Goal: Transaction & Acquisition: Download file/media

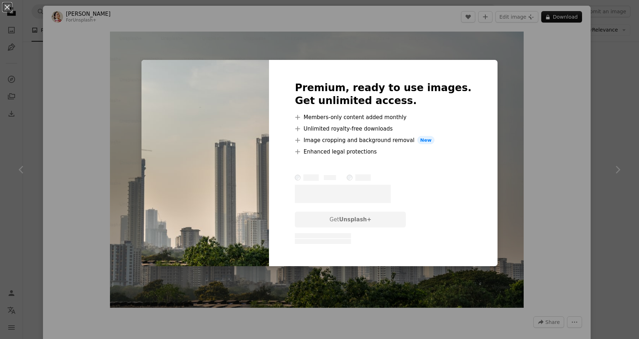
scroll to position [0, 108]
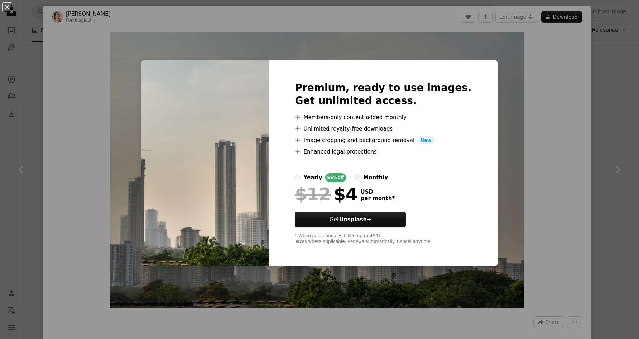
click at [616, 113] on div "An X shape Premium, ready to use images. Get unlimited access. A plus sign Memb…" at bounding box center [319, 169] width 639 height 339
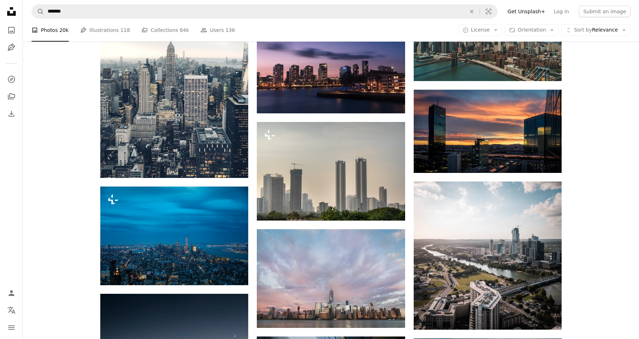
scroll to position [1704, 0]
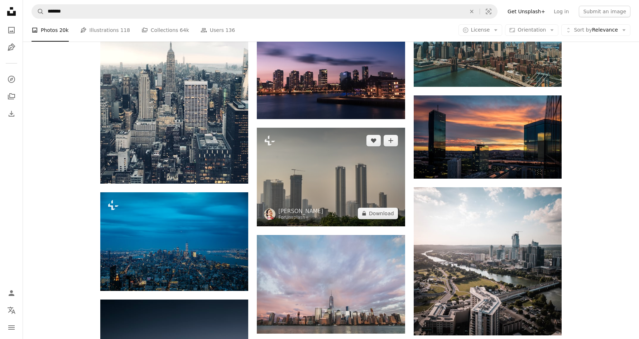
click at [398, 128] on img at bounding box center [331, 177] width 148 height 99
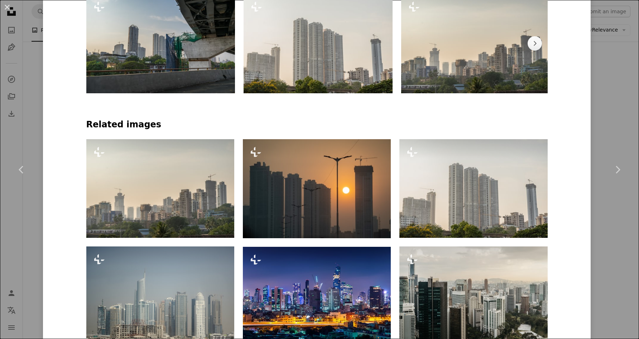
scroll to position [475, 0]
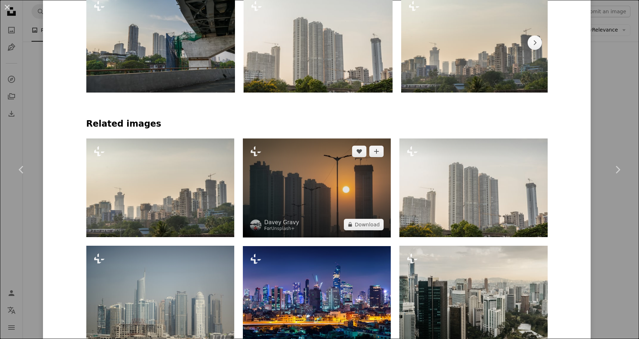
click at [347, 205] on img at bounding box center [317, 187] width 148 height 99
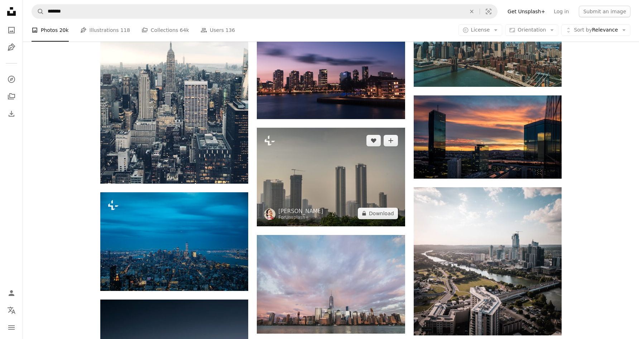
click at [340, 128] on img at bounding box center [331, 177] width 148 height 99
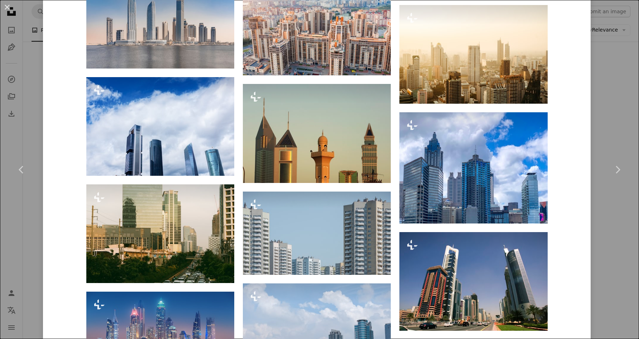
scroll to position [1518, 0]
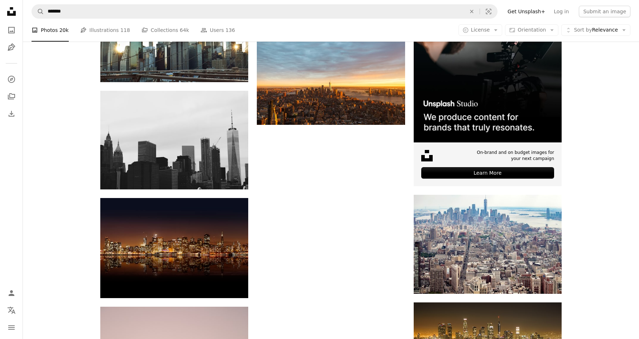
scroll to position [2541, 0]
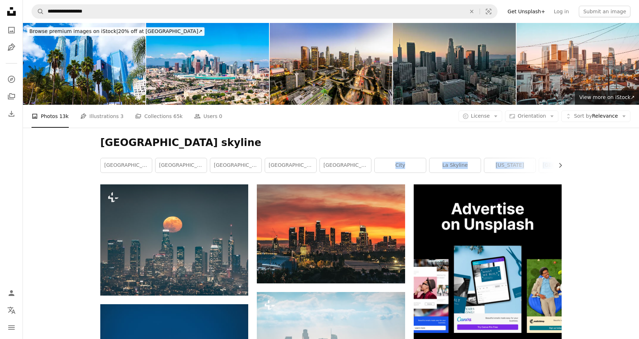
drag, startPoint x: 180, startPoint y: 82, endPoint x: 73, endPoint y: 131, distance: 117.4
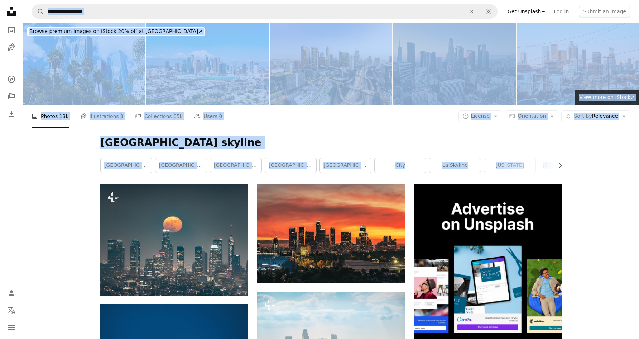
drag, startPoint x: 73, startPoint y: 131, endPoint x: -3, endPoint y: 100, distance: 81.3
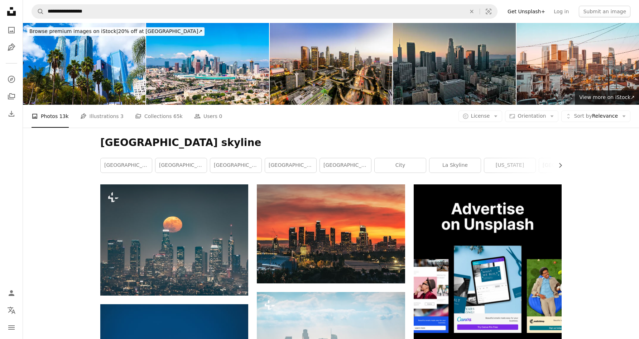
drag, startPoint x: 612, startPoint y: 108, endPoint x: 586, endPoint y: 147, distance: 46.7
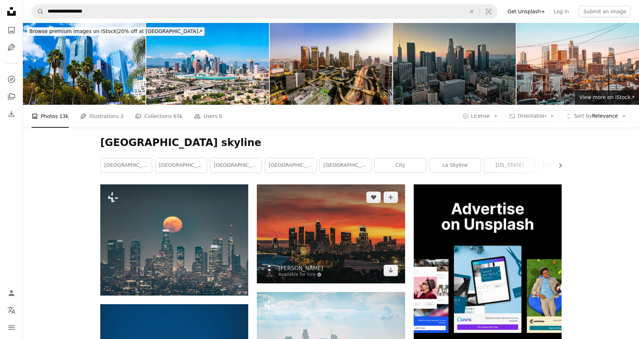
click at [316, 197] on img at bounding box center [331, 233] width 148 height 99
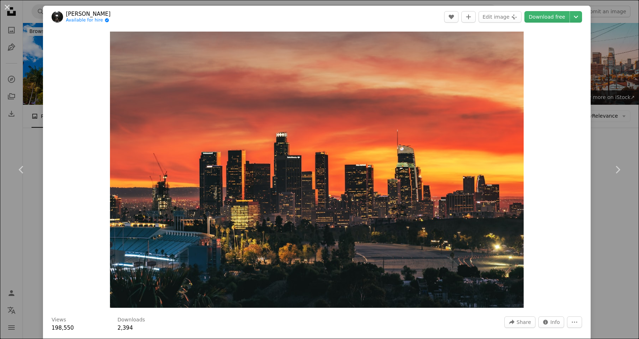
click at [23, 104] on div "An X shape Chevron left Chevron right [PERSON_NAME] Available for hire A checkm…" at bounding box center [319, 169] width 639 height 339
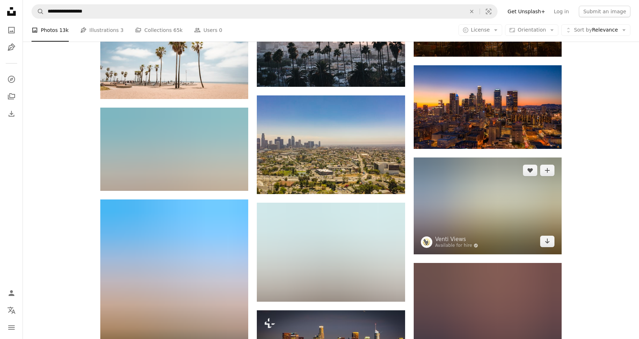
scroll to position [412, 0]
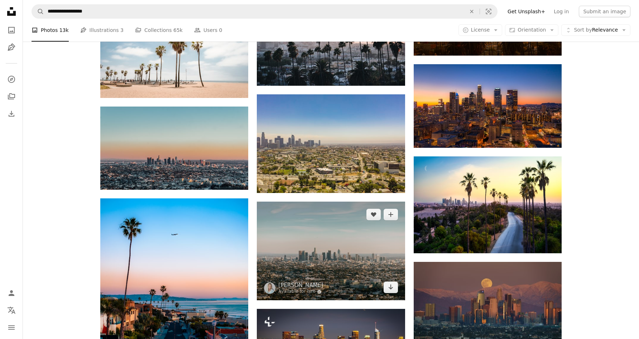
click at [355, 201] on img at bounding box center [331, 250] width 148 height 99
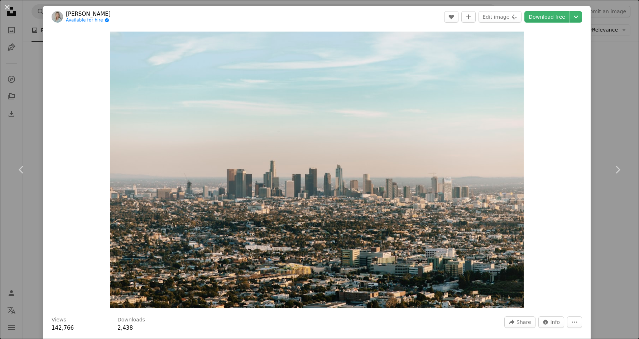
click at [610, 236] on div "An X shape Chevron left Chevron right [PERSON_NAME] Available for hire A checkm…" at bounding box center [319, 169] width 639 height 339
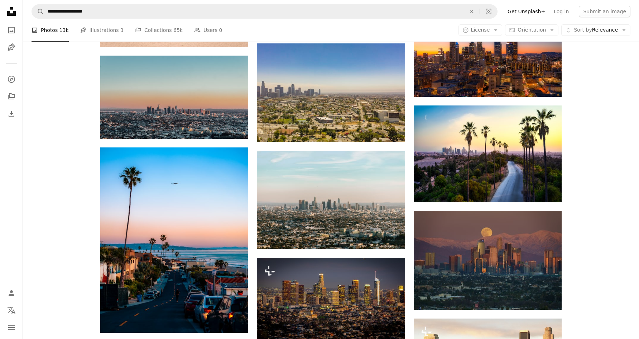
scroll to position [469, 0]
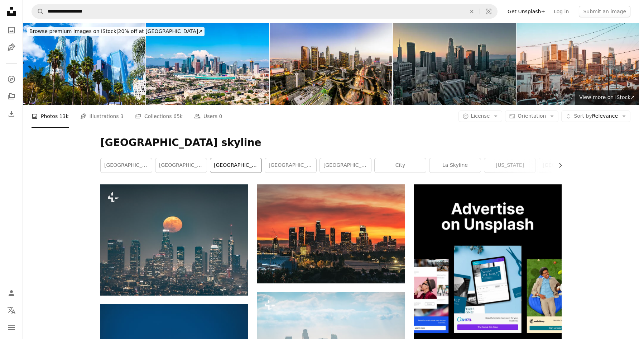
click at [246, 158] on link "[GEOGRAPHIC_DATA]" at bounding box center [235, 165] width 51 height 14
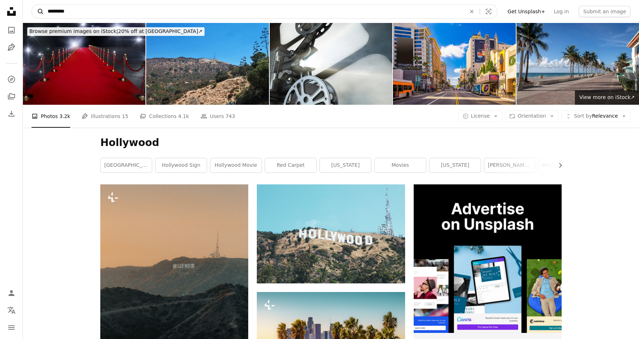
drag, startPoint x: 77, startPoint y: 9, endPoint x: 32, endPoint y: 9, distance: 45.2
click at [32, 9] on form "A magnifying glass ********* An X shape Visual search" at bounding box center [265, 11] width 466 height 14
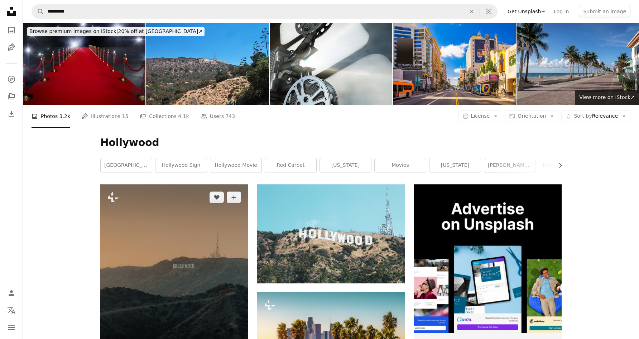
click at [193, 184] on img at bounding box center [174, 276] width 148 height 185
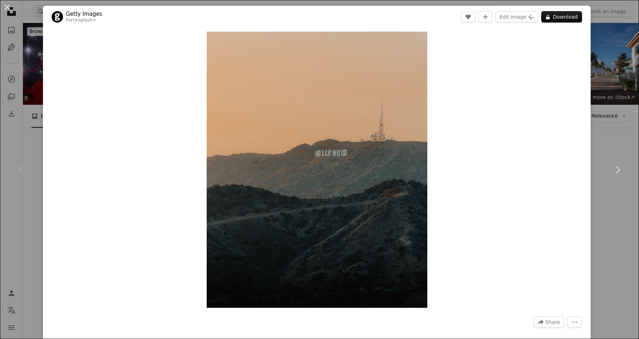
click at [620, 212] on div "An X shape Chevron left Chevron right Getty Images For Unsplash+ A heart A plus…" at bounding box center [319, 169] width 639 height 339
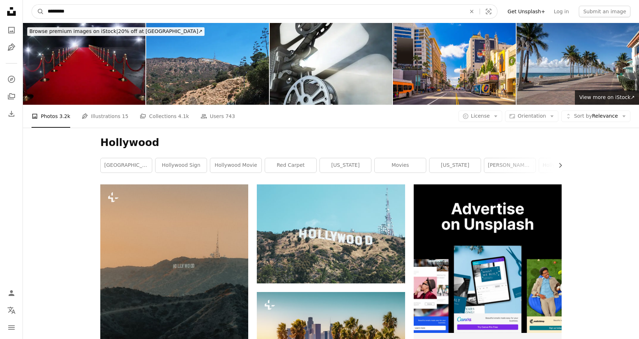
click at [201, 13] on input "*********" at bounding box center [254, 12] width 420 height 14
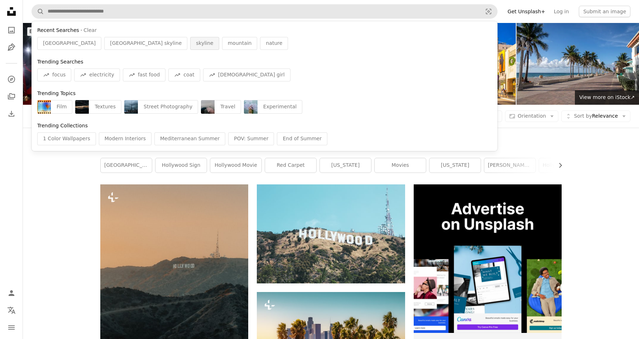
click at [196, 44] on span "skyline" at bounding box center [204, 43] width 17 height 7
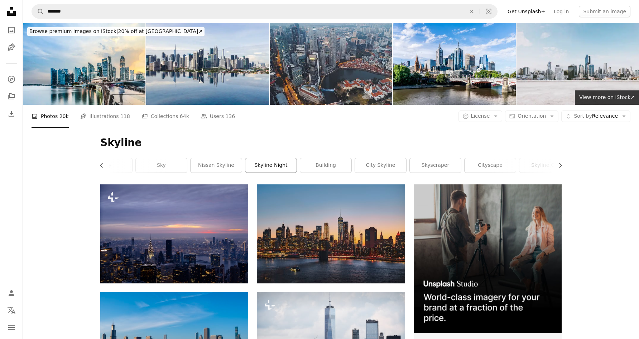
scroll to position [0, 20]
click at [366, 158] on link "city skyline" at bounding box center [379, 165] width 51 height 14
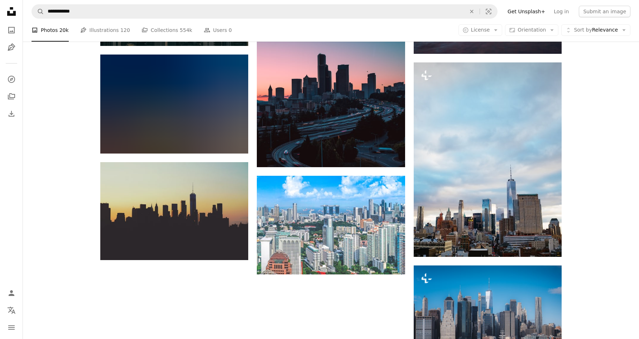
scroll to position [773, 0]
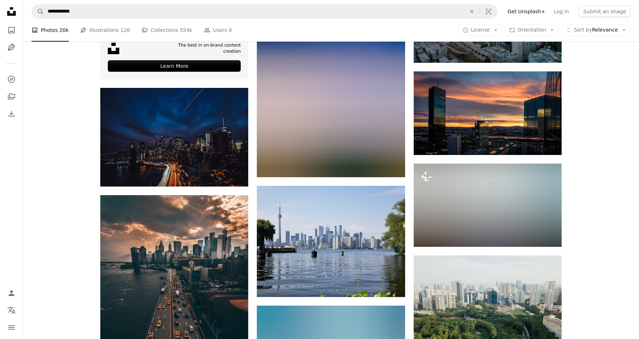
scroll to position [1376, 0]
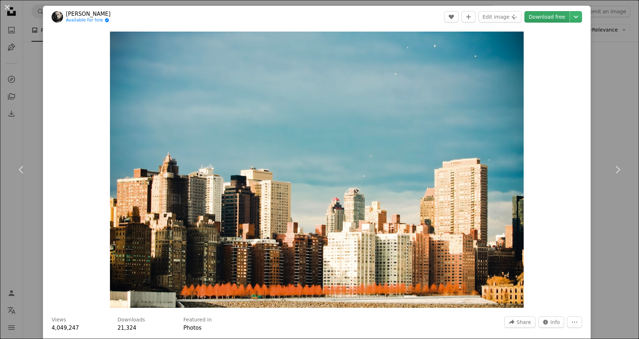
click at [543, 16] on link "Download free" at bounding box center [547, 16] width 45 height 11
